Goal: Task Accomplishment & Management: Manage account settings

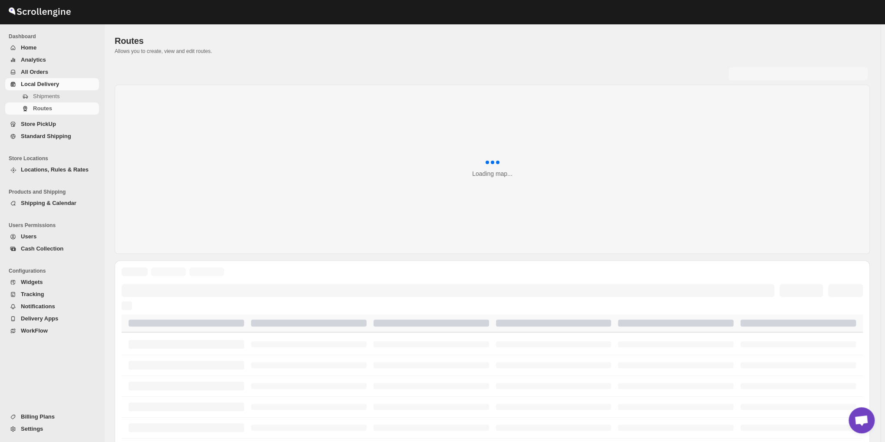
scroll to position [2804, 0]
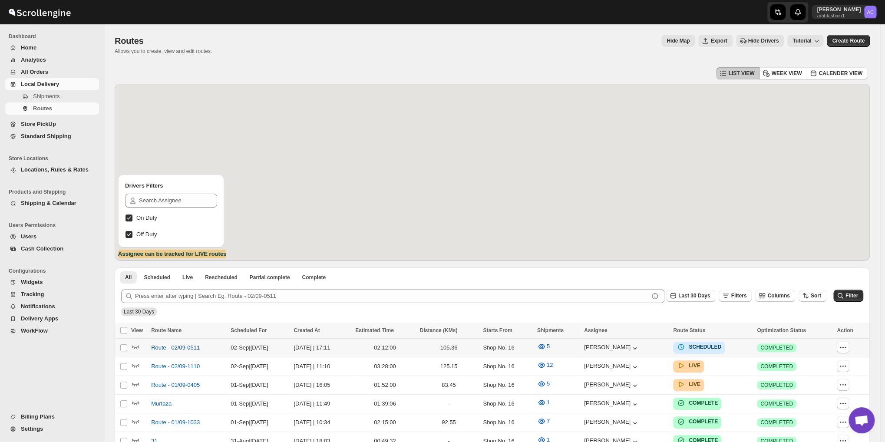
click at [168, 346] on span "Route - 02/09-0511" at bounding box center [175, 347] width 49 height 9
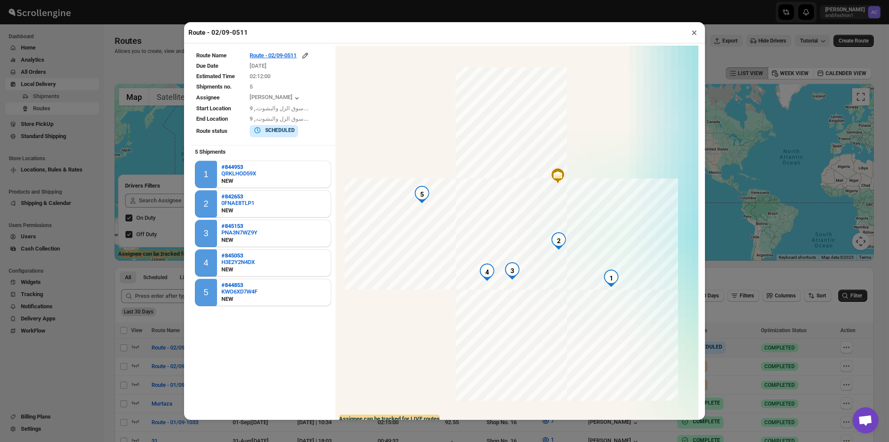
click at [695, 32] on button "×" at bounding box center [694, 32] width 13 height 12
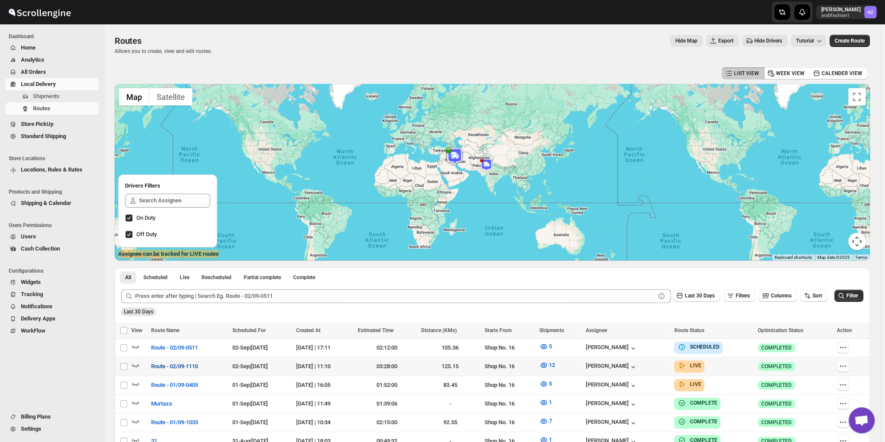
click at [149, 366] on button "Route - 02/09-1110" at bounding box center [174, 366] width 57 height 14
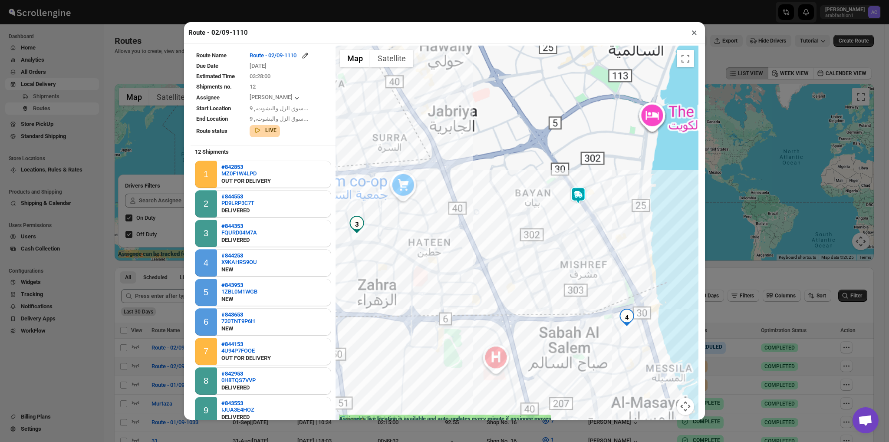
click at [586, 233] on div at bounding box center [517, 236] width 363 height 380
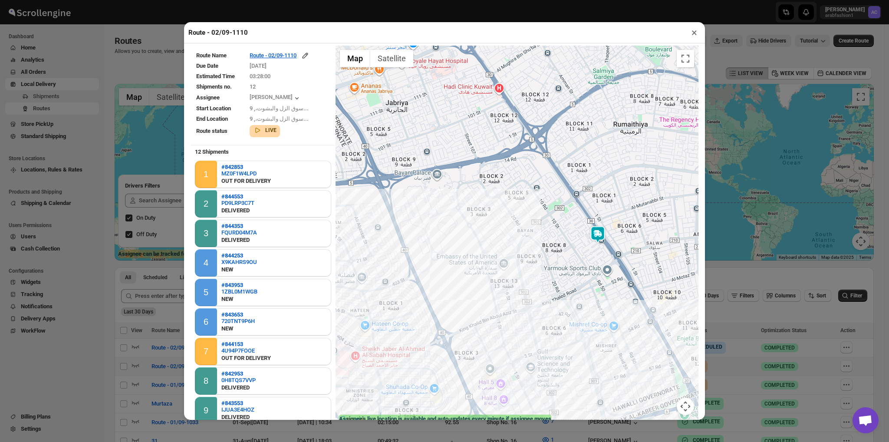
drag, startPoint x: 545, startPoint y: 225, endPoint x: 576, endPoint y: 319, distance: 99.1
click at [576, 319] on div at bounding box center [517, 236] width 363 height 380
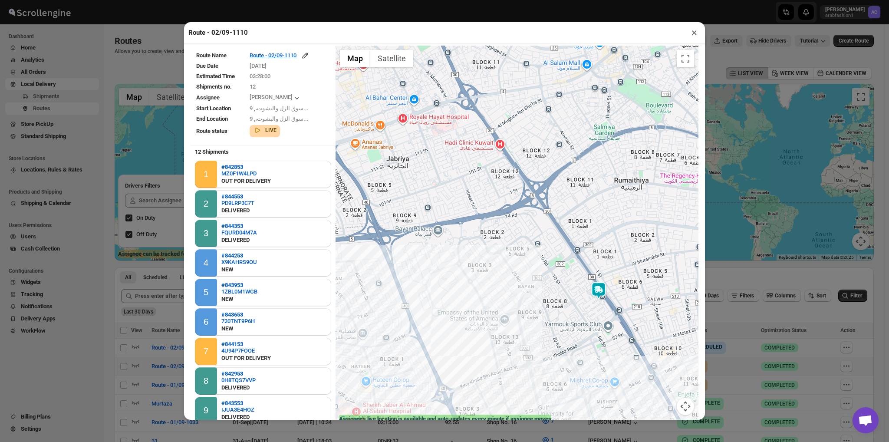
drag, startPoint x: 490, startPoint y: 247, endPoint x: 493, endPoint y: 287, distance: 40.5
click at [493, 287] on div at bounding box center [517, 236] width 363 height 380
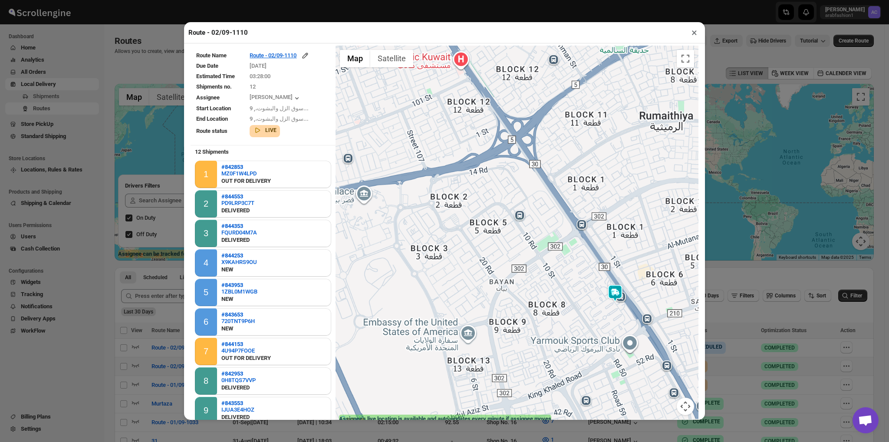
drag, startPoint x: 570, startPoint y: 297, endPoint x: 559, endPoint y: 296, distance: 10.9
click at [559, 296] on div at bounding box center [517, 236] width 363 height 380
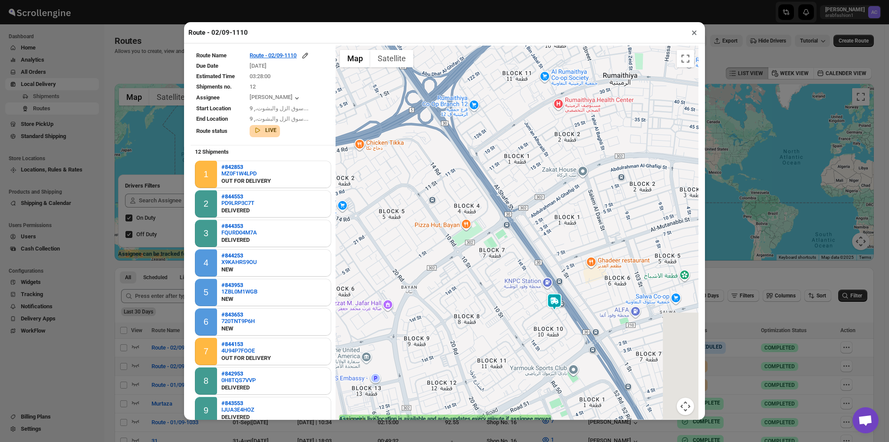
drag, startPoint x: 559, startPoint y: 296, endPoint x: 484, endPoint y: 303, distance: 74.6
click at [484, 303] on div at bounding box center [517, 236] width 363 height 380
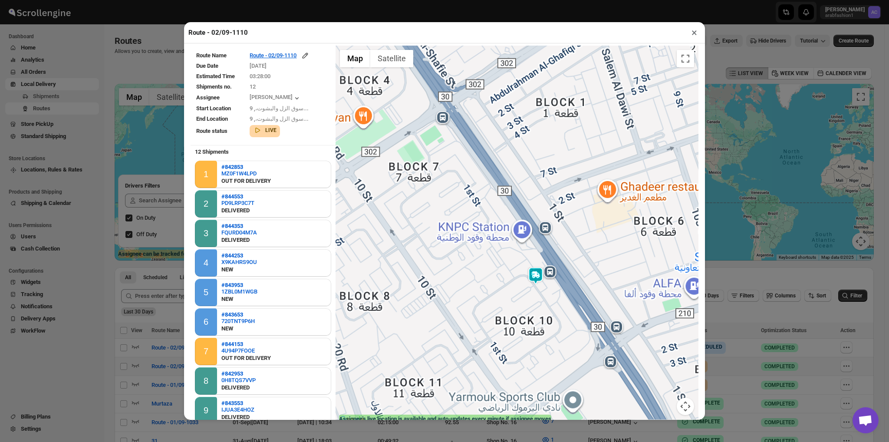
drag, startPoint x: 557, startPoint y: 333, endPoint x: 538, endPoint y: 326, distance: 20.2
click at [538, 326] on div at bounding box center [517, 236] width 363 height 380
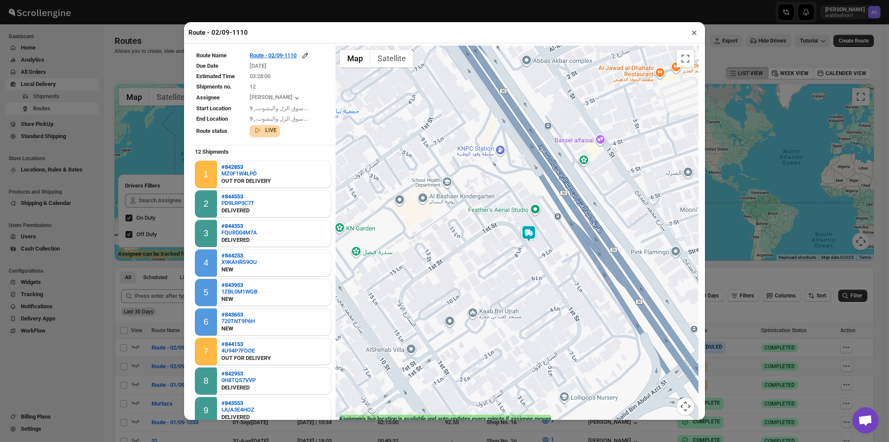
click at [527, 244] on div at bounding box center [517, 236] width 363 height 380
click at [524, 237] on img at bounding box center [528, 233] width 17 height 17
click at [562, 197] on button "Close" at bounding box center [558, 197] width 21 height 21
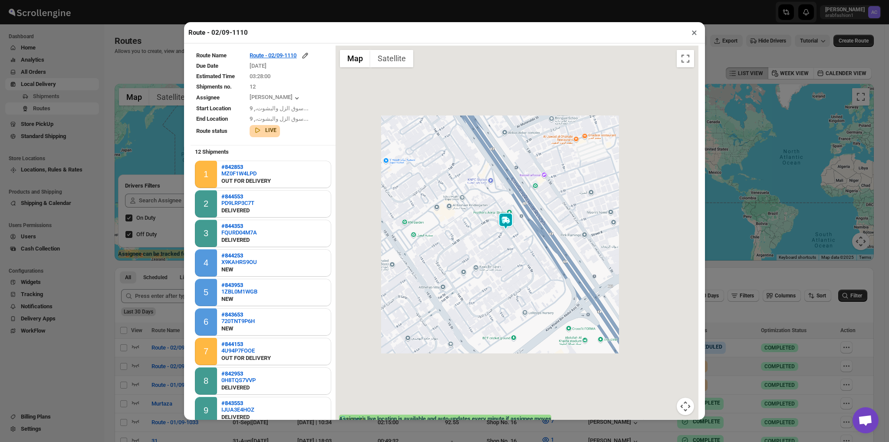
drag, startPoint x: 477, startPoint y: 214, endPoint x: 474, endPoint y: 218, distance: 4.7
click at [474, 218] on div at bounding box center [517, 236] width 363 height 380
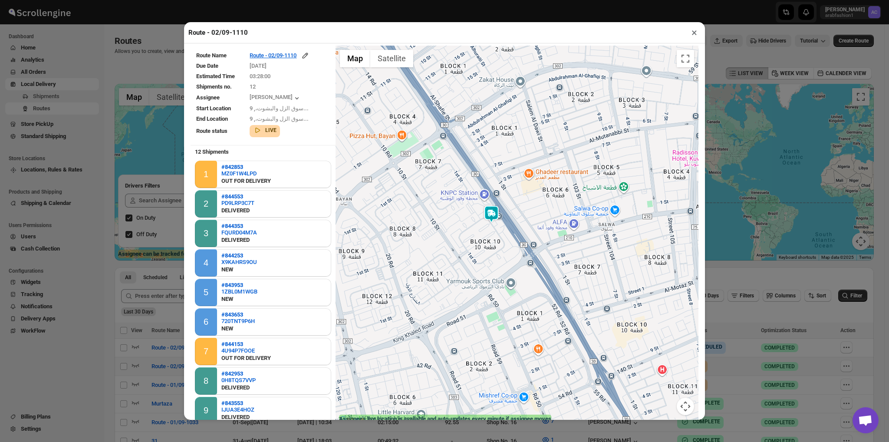
click at [474, 218] on div at bounding box center [517, 236] width 363 height 380
click at [262, 129] on div "LIVE" at bounding box center [263, 128] width 27 height 12
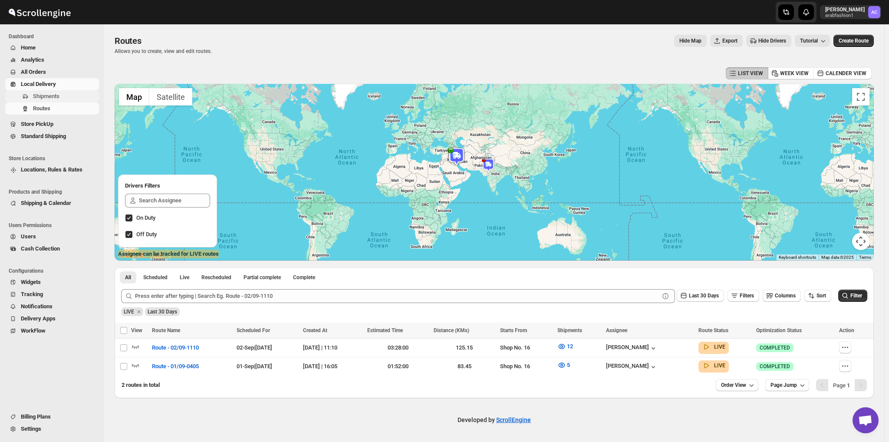
click at [45, 98] on span "Shipments" at bounding box center [46, 96] width 26 height 7
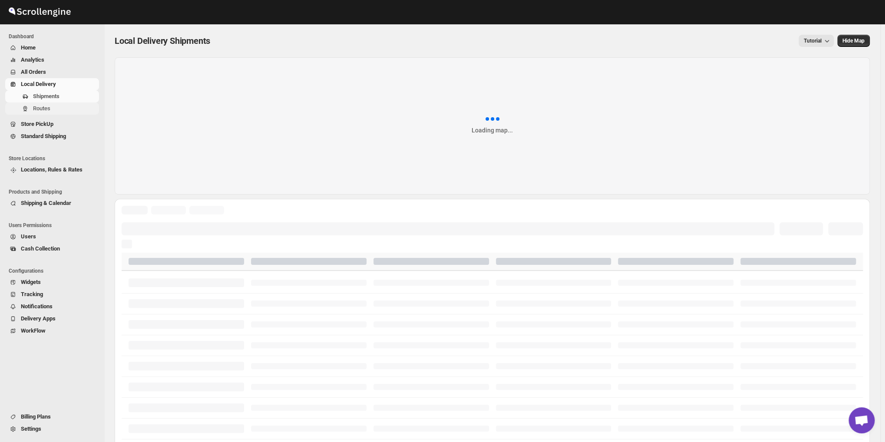
click at [42, 107] on span "Routes" at bounding box center [41, 108] width 17 height 7
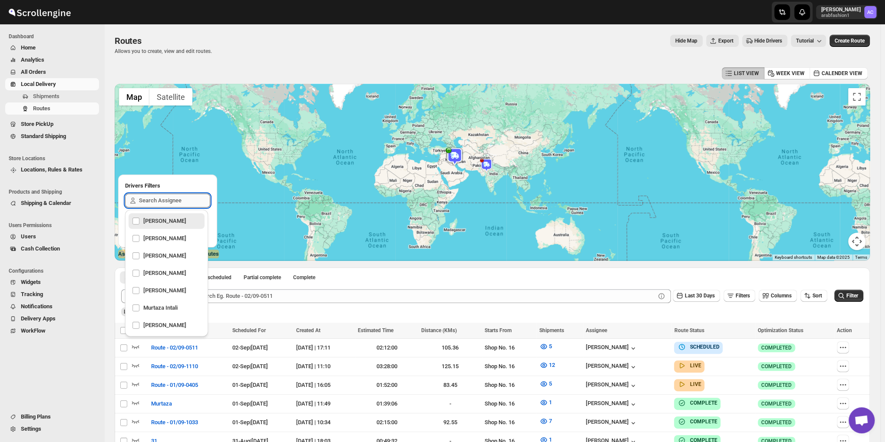
click at [156, 195] on input "text" at bounding box center [174, 201] width 71 height 14
click at [161, 324] on div "[PERSON_NAME]" at bounding box center [166, 325] width 69 height 12
checkbox input "true"
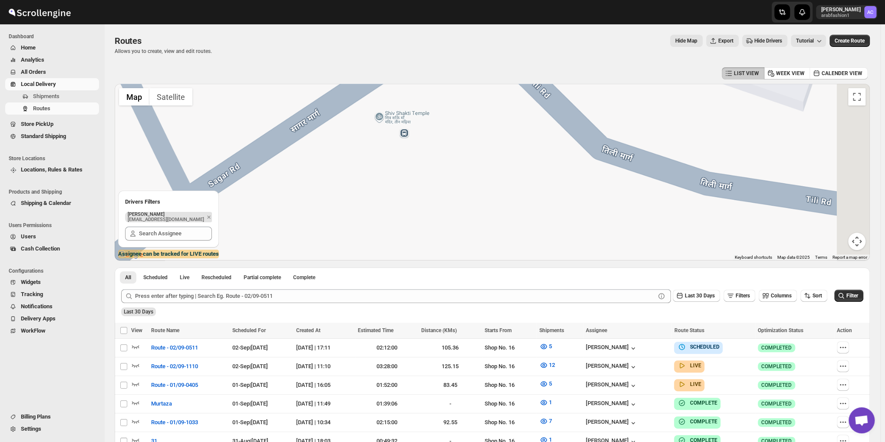
click at [495, 188] on div at bounding box center [492, 172] width 755 height 177
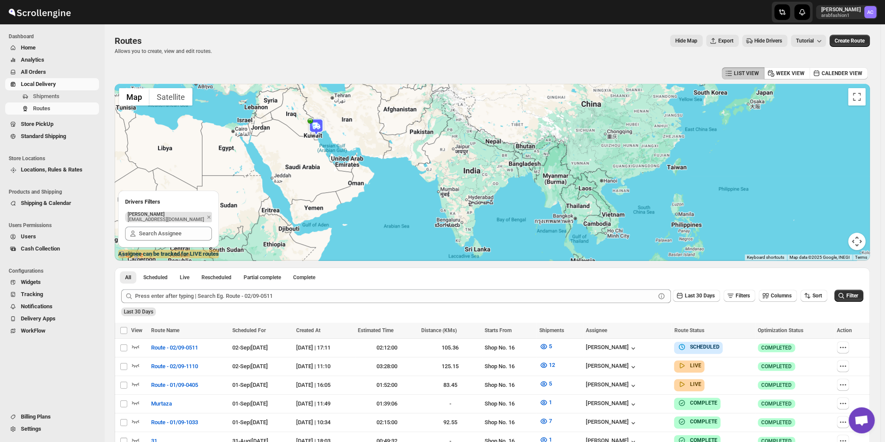
drag, startPoint x: 481, startPoint y: 149, endPoint x: 469, endPoint y: 165, distance: 19.6
click at [469, 165] on div at bounding box center [492, 172] width 755 height 177
click at [318, 133] on img at bounding box center [315, 126] width 17 height 17
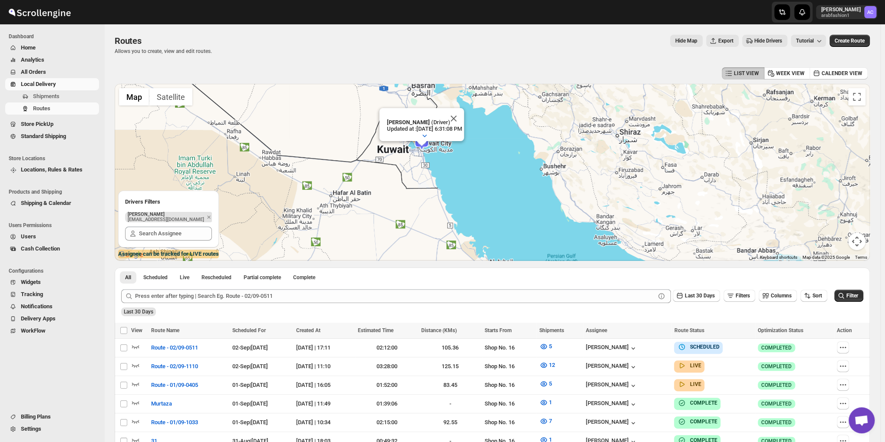
drag, startPoint x: 336, startPoint y: 160, endPoint x: 389, endPoint y: 161, distance: 53.0
click at [389, 161] on div "[PERSON_NAME] (Driver) Updated at : [DATE] 6:31:08 PM Duty mode Enabled Battery…" at bounding box center [492, 172] width 755 height 177
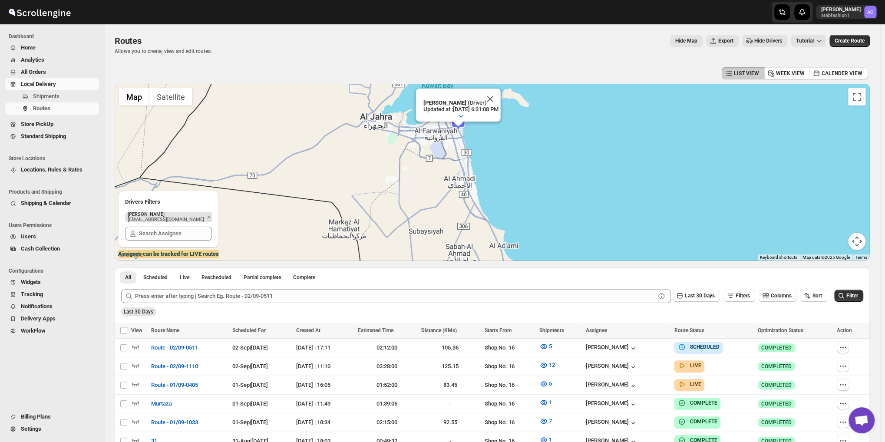
click at [448, 148] on div "[PERSON_NAME] (Driver) Updated at : [DATE] 6:31:08 PM Duty mode Enabled Battery…" at bounding box center [492, 172] width 755 height 177
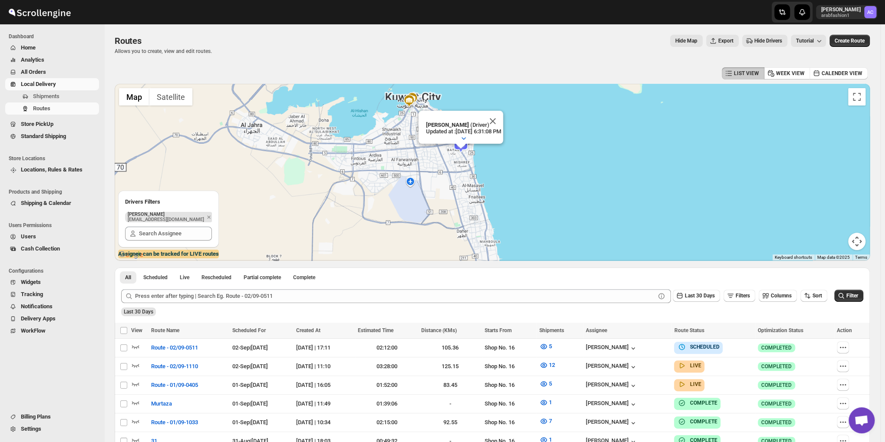
drag, startPoint x: 456, startPoint y: 145, endPoint x: 443, endPoint y: 198, distance: 55.0
click at [443, 198] on div "[PERSON_NAME] (Driver) Updated at : [DATE] 6:31:08 PM Duty mode Enabled Battery…" at bounding box center [492, 172] width 755 height 177
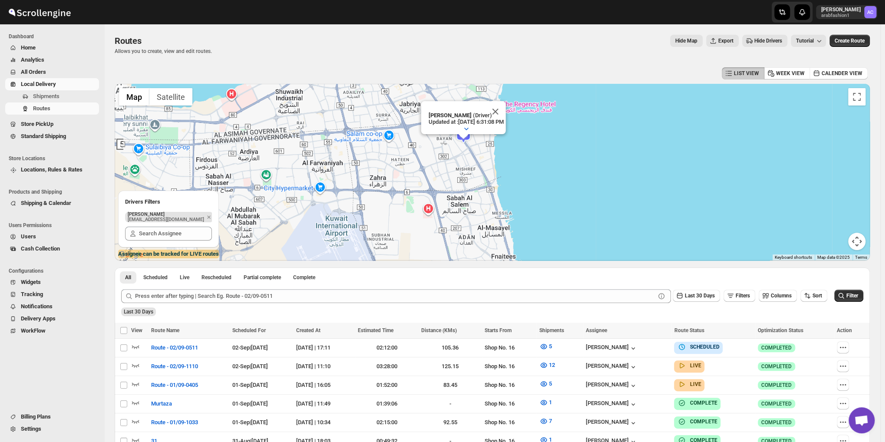
drag, startPoint x: 457, startPoint y: 184, endPoint x: 445, endPoint y: 236, distance: 53.5
click at [445, 236] on div "[PERSON_NAME] (Driver) Updated at : [DATE] 6:31:08 PM Duty mode Enabled Battery…" at bounding box center [492, 172] width 755 height 177
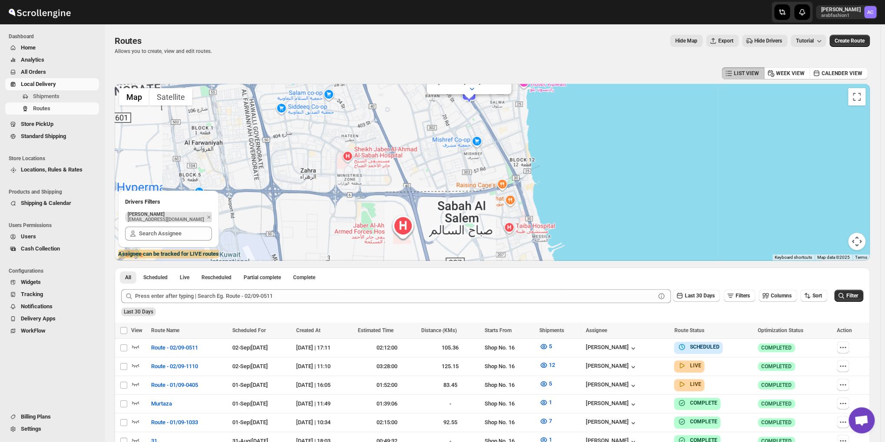
drag, startPoint x: 464, startPoint y: 206, endPoint x: 445, endPoint y: 304, distance: 100.0
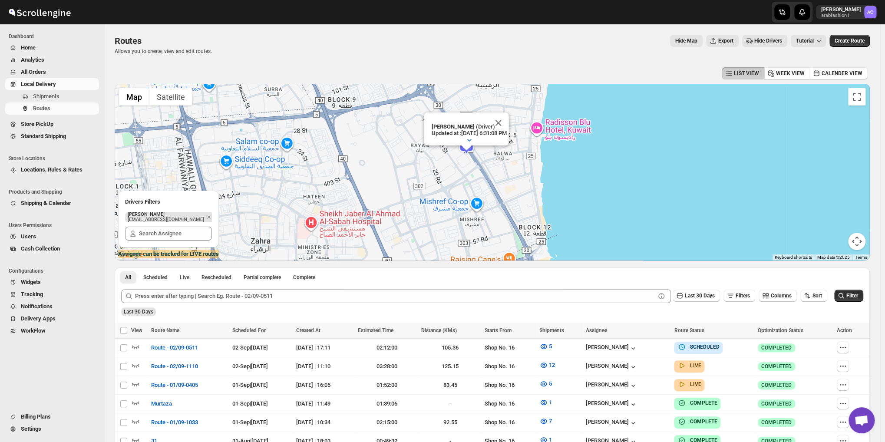
click at [456, 180] on div "[PERSON_NAME] (Driver) Updated at : [DATE] 6:31:08 PM Duty mode Enabled Battery…" at bounding box center [492, 172] width 755 height 177
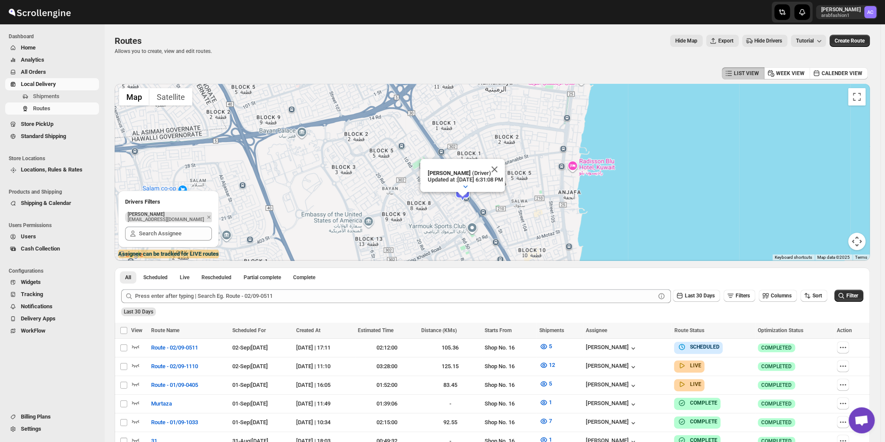
drag, startPoint x: 471, startPoint y: 164, endPoint x: 460, endPoint y: 225, distance: 62.6
click at [460, 225] on div "[PERSON_NAME] (Driver) Updated at : [DATE] 6:31:08 PM Duty mode Enabled Battery…" at bounding box center [492, 172] width 755 height 177
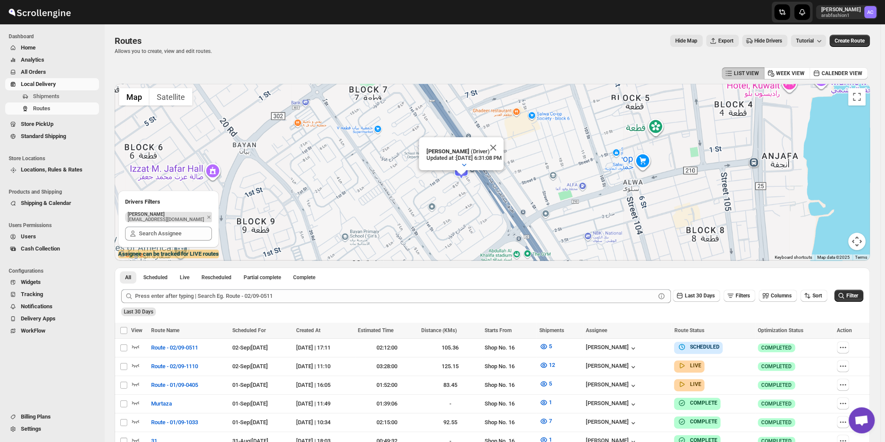
drag, startPoint x: 461, startPoint y: 198, endPoint x: 450, endPoint y: 216, distance: 21.1
click at [450, 216] on div "[PERSON_NAME] (Driver) Updated at : [DATE] 6:31:08 PM Duty mode Enabled Battery…" at bounding box center [492, 172] width 755 height 177
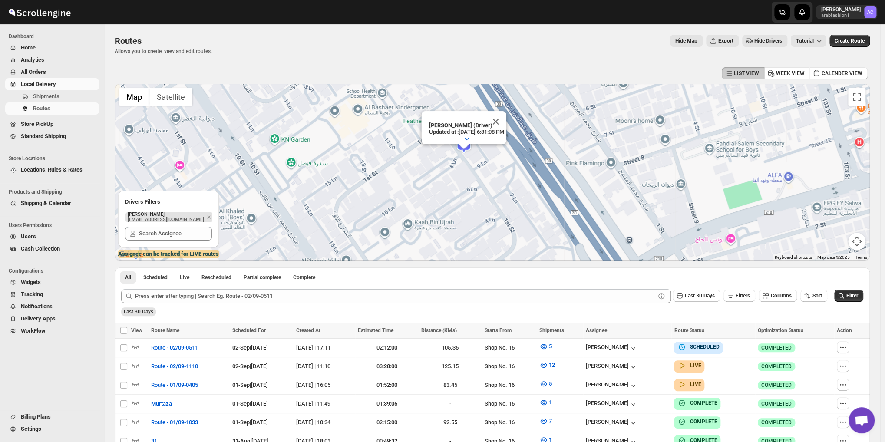
drag, startPoint x: 459, startPoint y: 185, endPoint x: 436, endPoint y: 224, distance: 45.9
click at [436, 224] on div "[PERSON_NAME] (Driver) Updated at : [DATE] 6:31:08 PM Duty mode Enabled Battery…" at bounding box center [492, 172] width 755 height 177
click at [506, 112] on button "Close" at bounding box center [495, 121] width 21 height 21
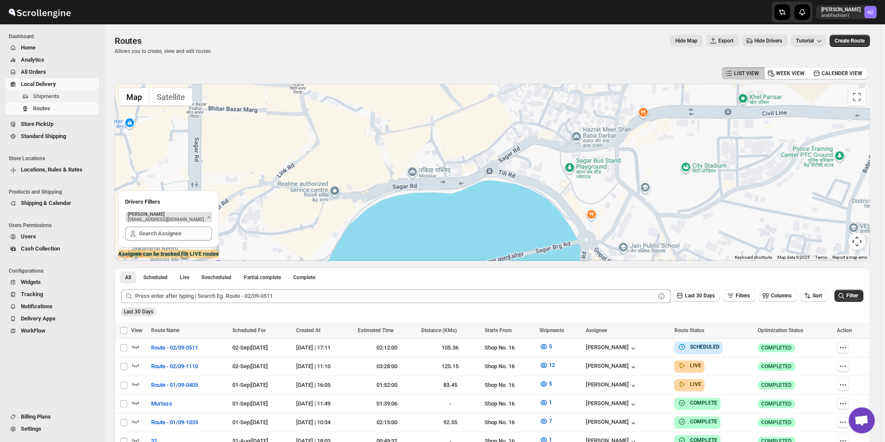
click at [47, 99] on span "Shipments" at bounding box center [46, 96] width 26 height 7
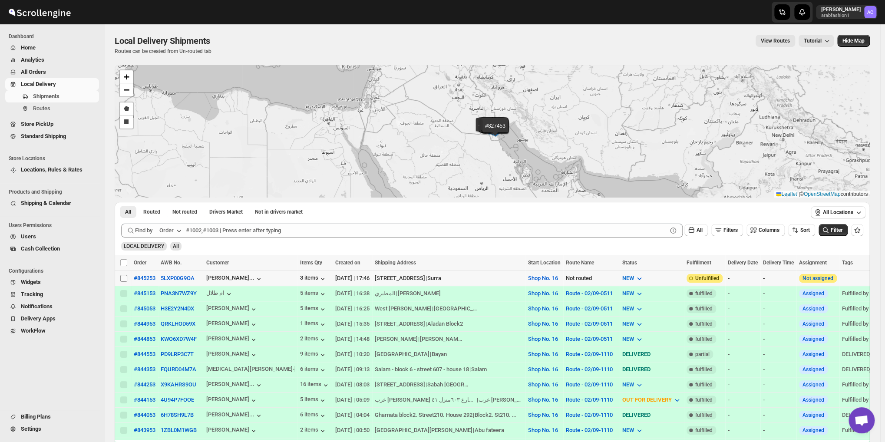
click at [125, 278] on input "Select shipment" at bounding box center [123, 278] width 7 height 7
checkbox input "true"
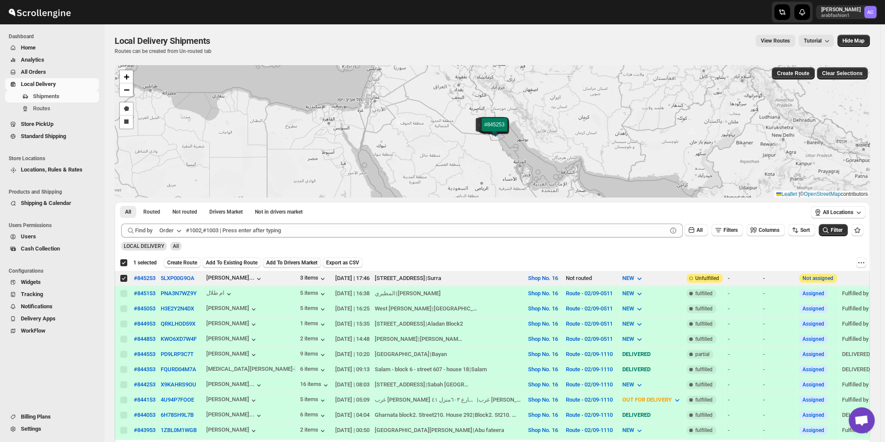
click at [289, 259] on button "Add To Drivers Market" at bounding box center [292, 262] width 58 height 10
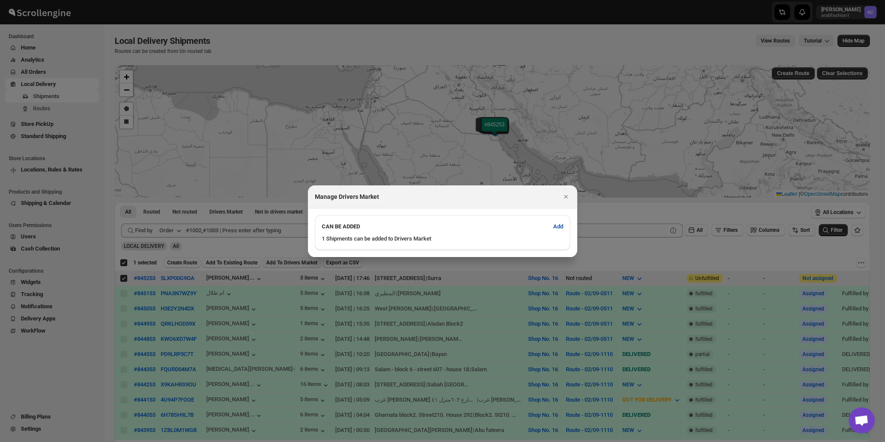
click at [559, 225] on span "Add" at bounding box center [558, 226] width 10 height 9
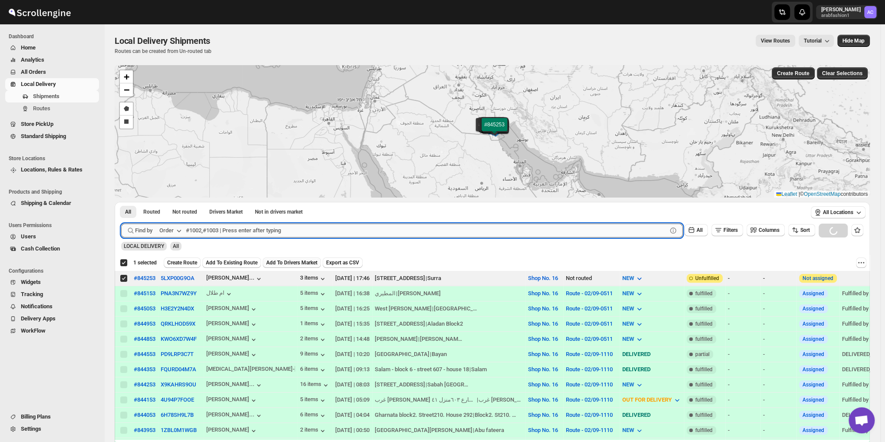
click at [262, 229] on input "text" at bounding box center [426, 231] width 481 height 14
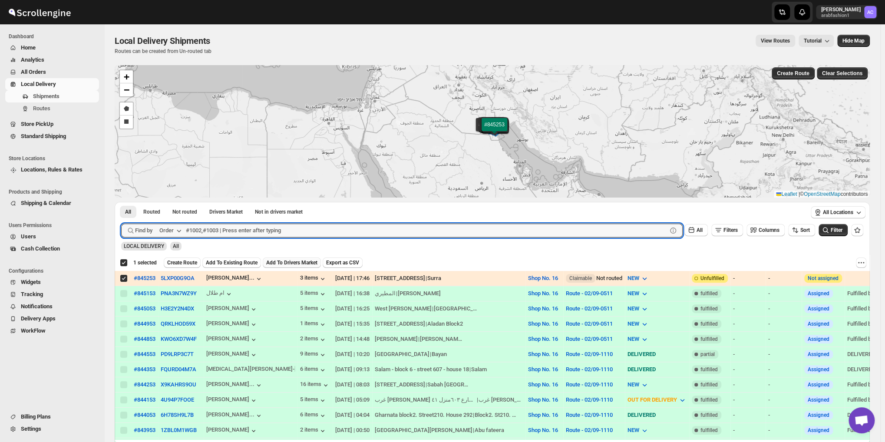
click at [124, 275] on input "Select shipment" at bounding box center [123, 278] width 7 height 7
checkbox input "false"
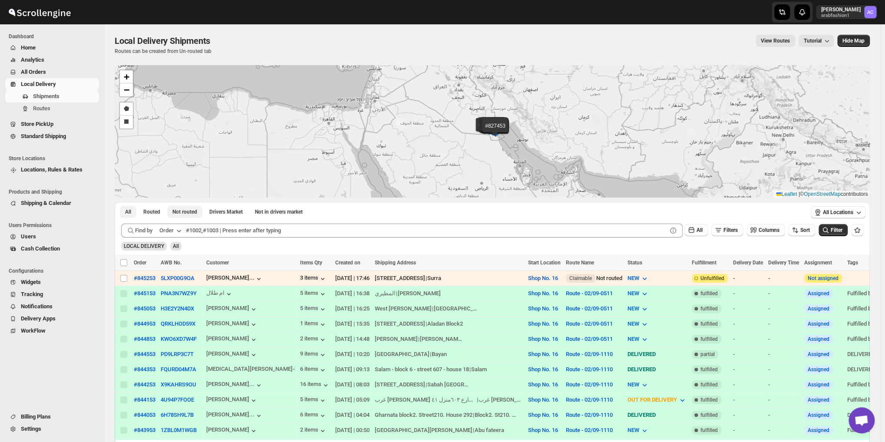
click at [182, 215] on span "Not routed" at bounding box center [184, 211] width 25 height 7
click at [130, 211] on span "All" at bounding box center [128, 211] width 6 height 7
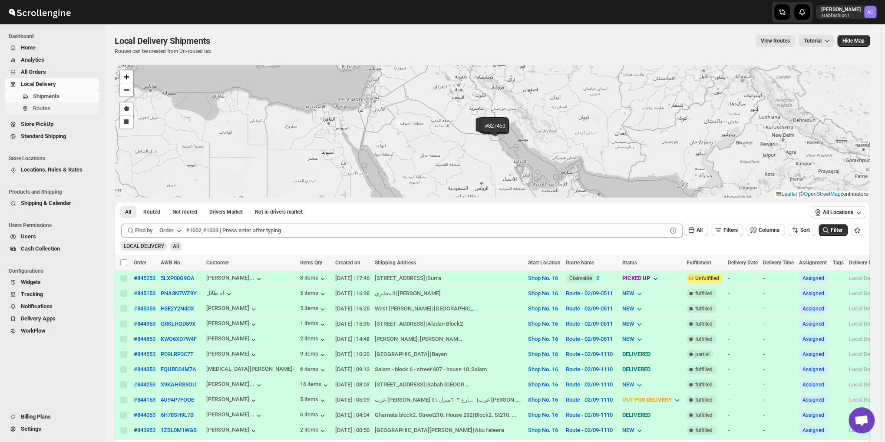
click at [51, 103] on button "Routes" at bounding box center [52, 108] width 94 height 12
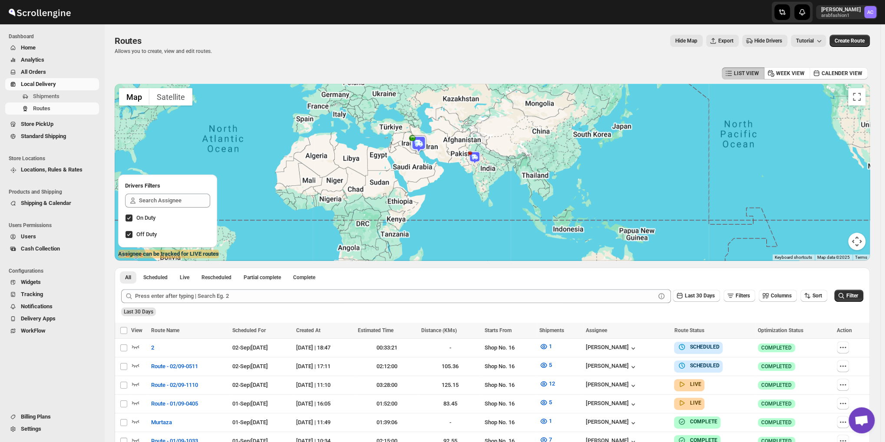
drag, startPoint x: 502, startPoint y: 180, endPoint x: 459, endPoint y: 164, distance: 46.4
click at [502, 180] on div at bounding box center [492, 172] width 755 height 177
click at [469, 166] on div at bounding box center [492, 172] width 755 height 177
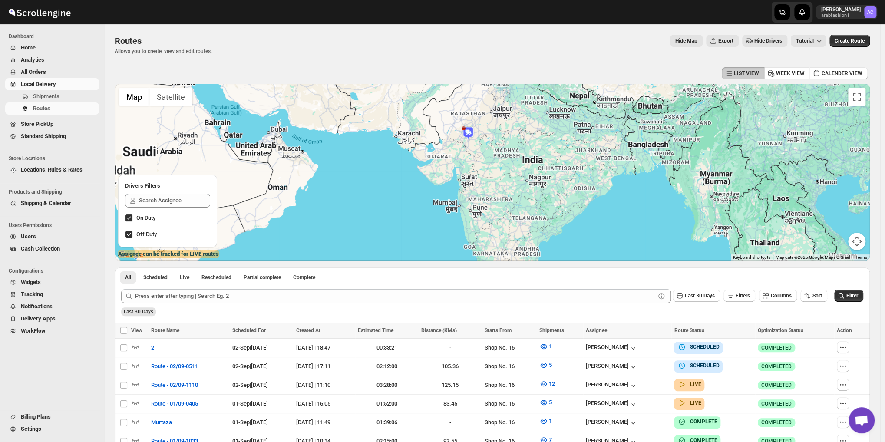
click at [459, 164] on div at bounding box center [492, 172] width 755 height 177
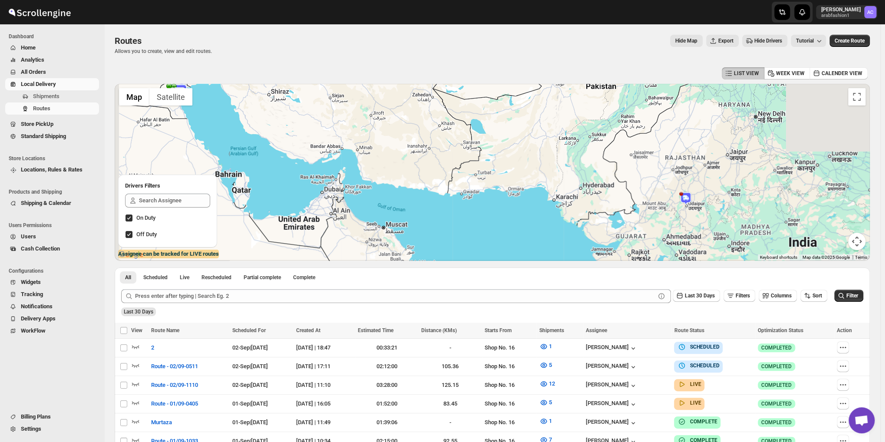
drag, startPoint x: 481, startPoint y: 150, endPoint x: 784, endPoint y: 218, distance: 310.6
click at [784, 218] on div at bounding box center [492, 172] width 755 height 177
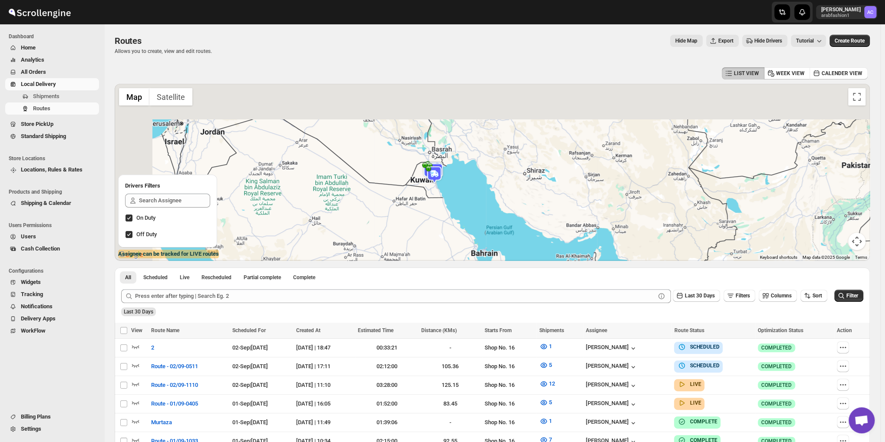
drag, startPoint x: 506, startPoint y: 249, endPoint x: 549, endPoint y: 266, distance: 45.8
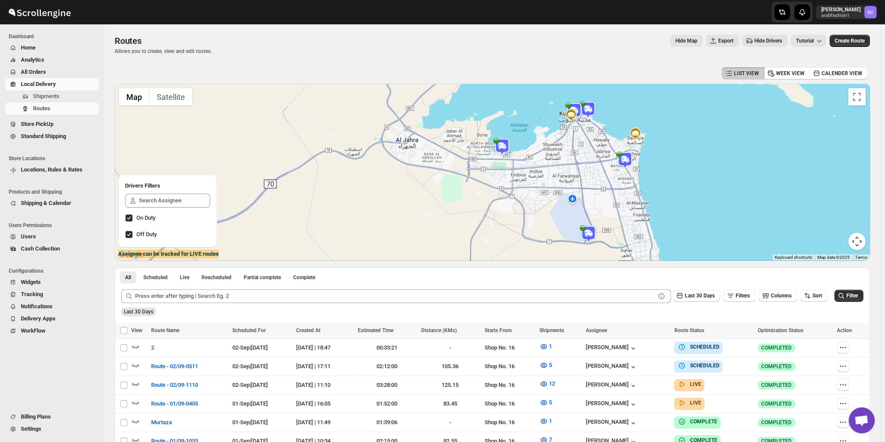
click at [461, 193] on div "To navigate, press the arrow keys." at bounding box center [492, 172] width 755 height 177
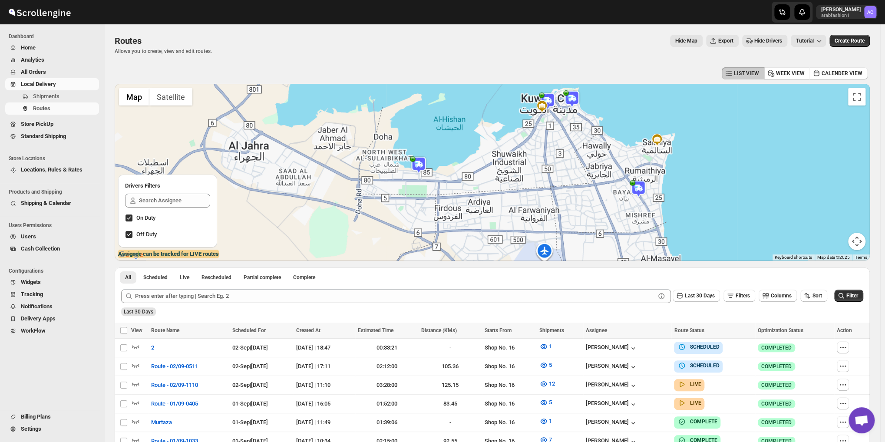
drag, startPoint x: 570, startPoint y: 178, endPoint x: 517, endPoint y: 230, distance: 75.2
click at [517, 230] on div at bounding box center [492, 172] width 755 height 177
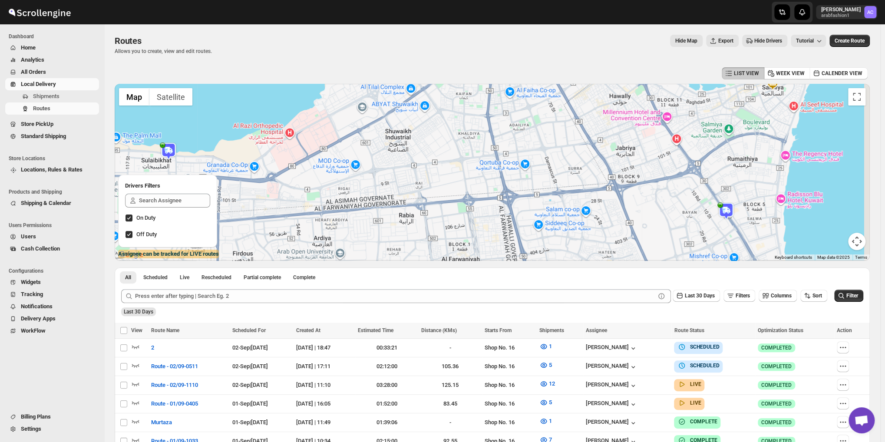
drag, startPoint x: 579, startPoint y: 165, endPoint x: 445, endPoint y: 230, distance: 149.1
click at [445, 230] on div at bounding box center [492, 172] width 755 height 177
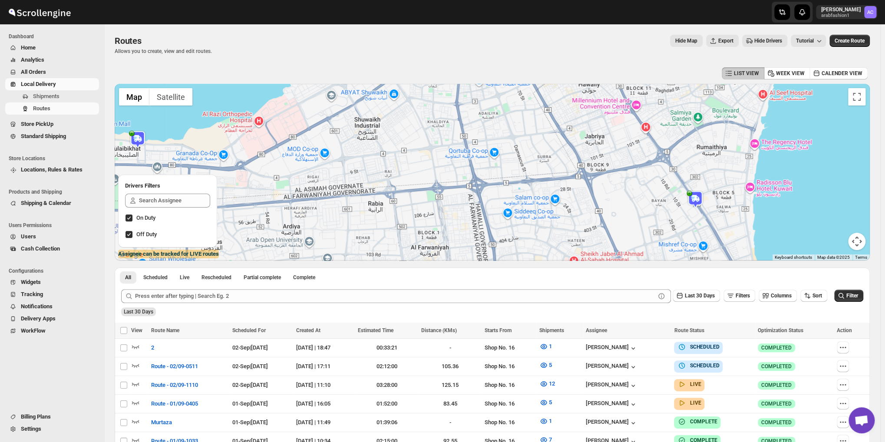
click at [693, 206] on img at bounding box center [694, 199] width 17 height 17
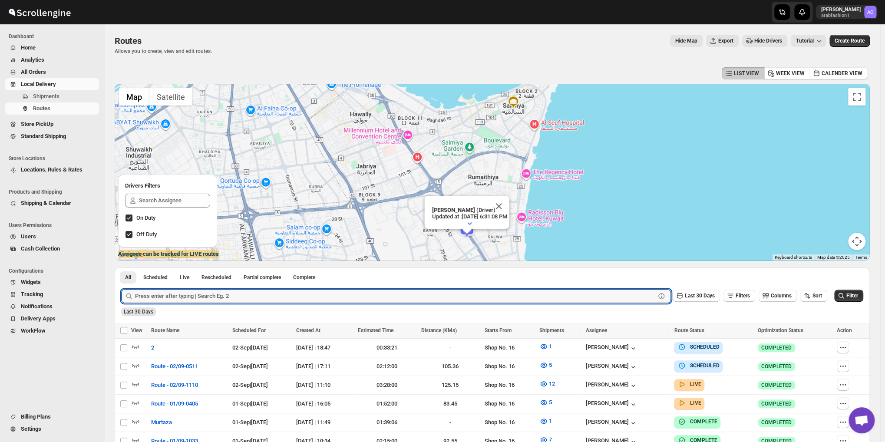
drag, startPoint x: 417, startPoint y: 170, endPoint x: 667, endPoint y: 232, distance: 257.8
click at [667, 232] on div "To navigate, press the arrow keys. [PERSON_NAME] (Driver) Updated at : [DATE] 6…" at bounding box center [492, 172] width 755 height 177
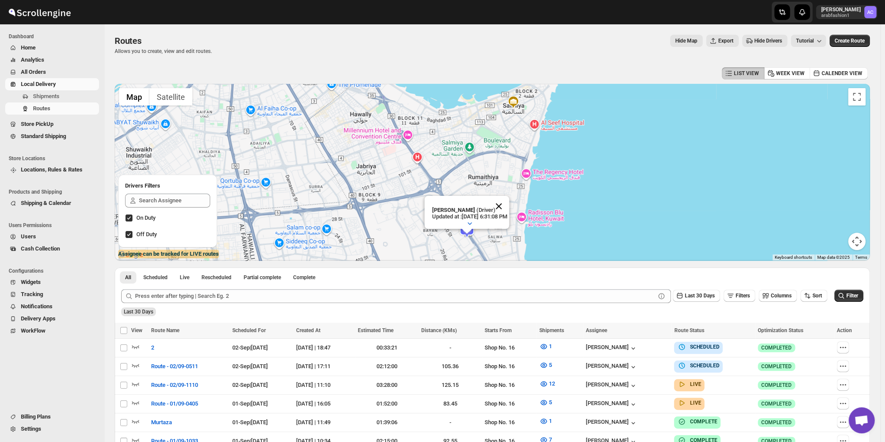
click at [509, 197] on button "Close" at bounding box center [498, 206] width 21 height 21
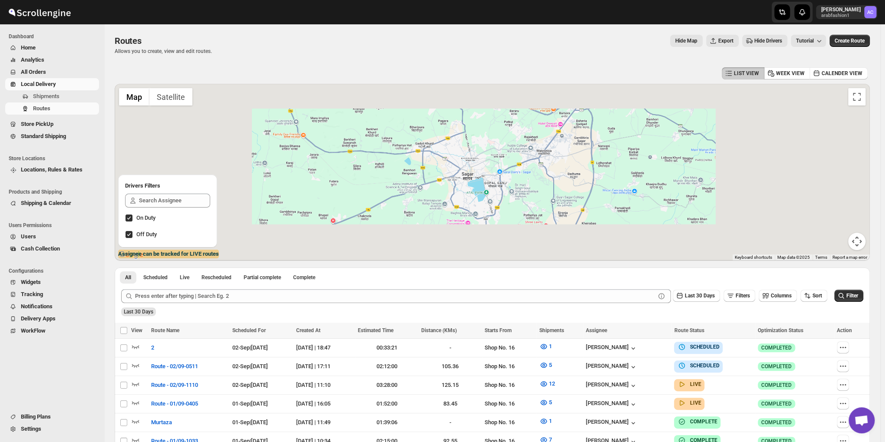
click at [470, 184] on div "To navigate, press the arrow keys." at bounding box center [492, 172] width 755 height 177
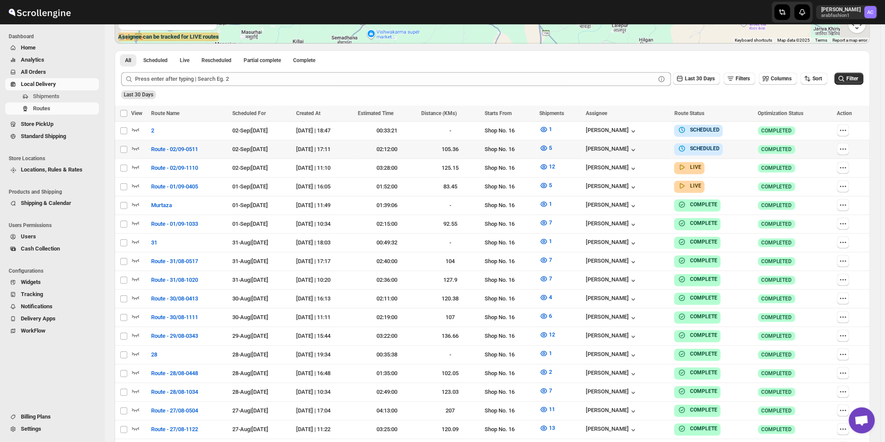
click at [470, 184] on div "LIST VIEW WEEK VIEW CALENDER VIEW ← Move left → Move right ↑ Move up ↓ Move dow…" at bounding box center [492, 350] width 755 height 1005
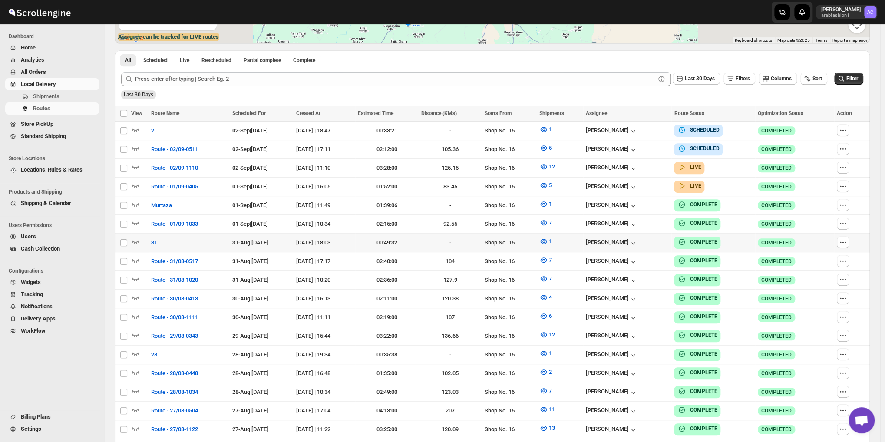
scroll to position [289, 0]
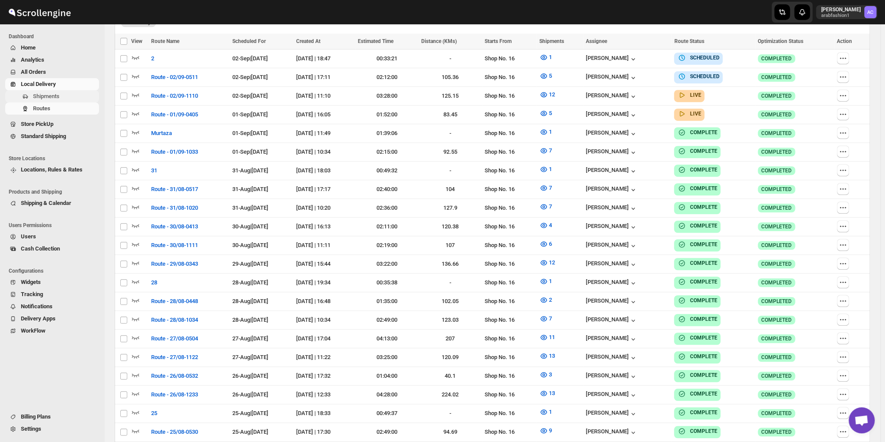
click at [50, 96] on span "Shipments" at bounding box center [46, 96] width 26 height 7
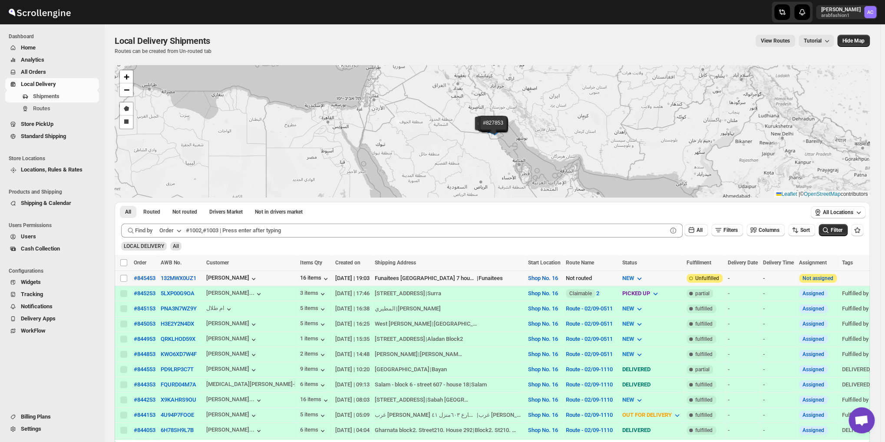
click at [122, 282] on span at bounding box center [124, 278] width 8 height 8
click at [122, 282] on input "Select shipment" at bounding box center [123, 278] width 7 height 7
checkbox input "false"
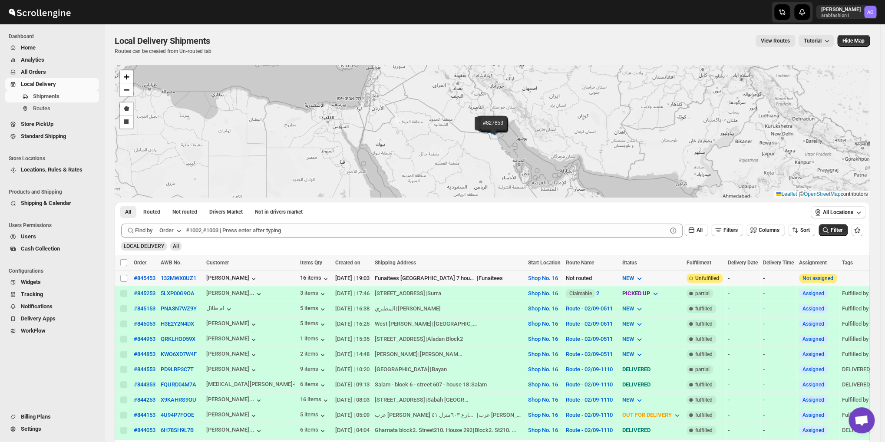
checkbox input "false"
click at [123, 280] on input "Select shipment" at bounding box center [123, 278] width 7 height 7
checkbox input "true"
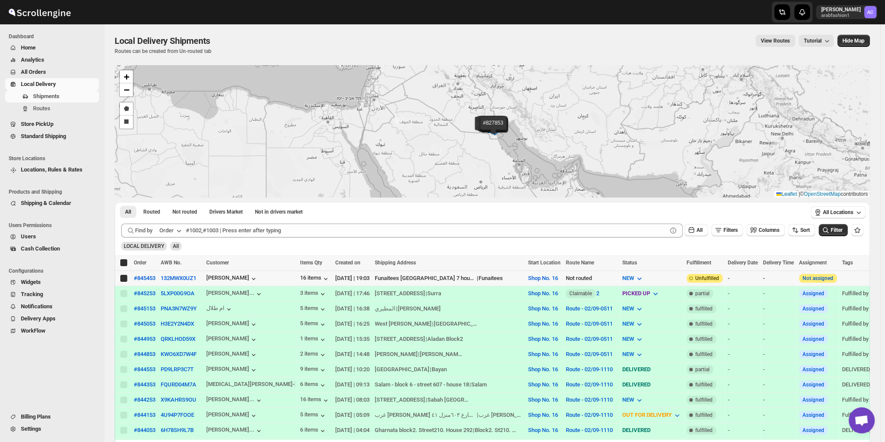
checkbox input "true"
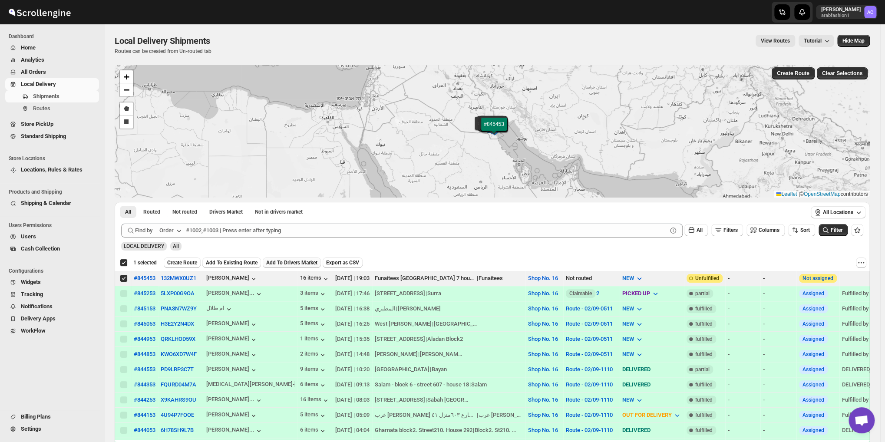
click at [293, 259] on button "Add To Drivers Market" at bounding box center [292, 262] width 58 height 10
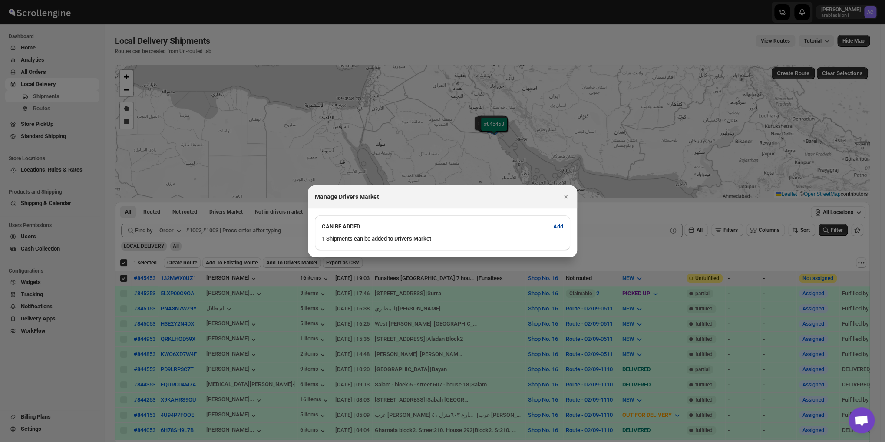
click at [556, 225] on span "Add" at bounding box center [558, 226] width 10 height 9
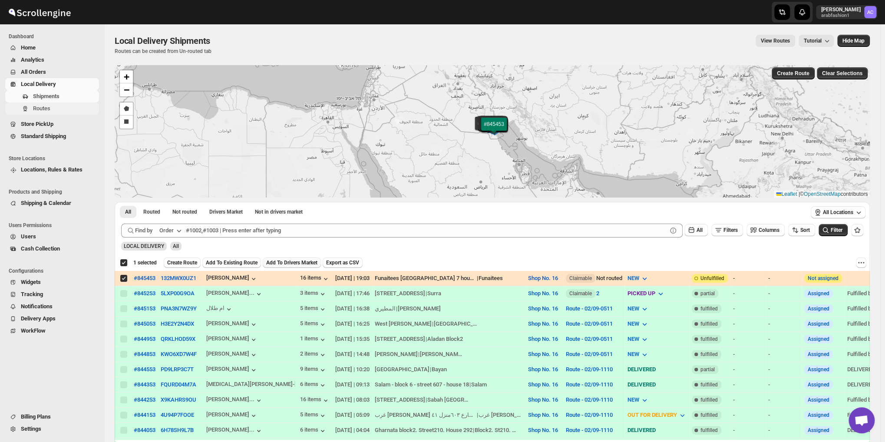
click at [37, 108] on span "Routes" at bounding box center [41, 108] width 17 height 7
